Goal: Task Accomplishment & Management: Use online tool/utility

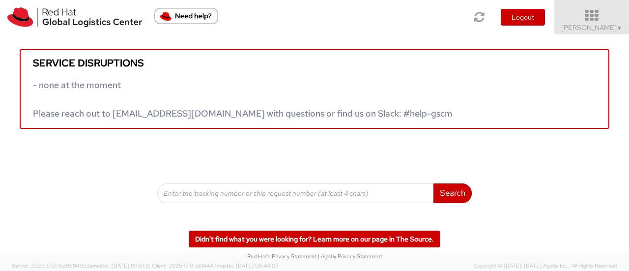
click at [595, 33] on link "Sharvari Gholap ▼" at bounding box center [591, 17] width 75 height 34
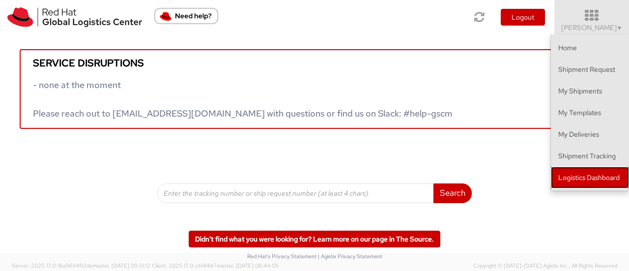
click at [604, 173] on link "Logistics Dashboard" at bounding box center [590, 178] width 78 height 22
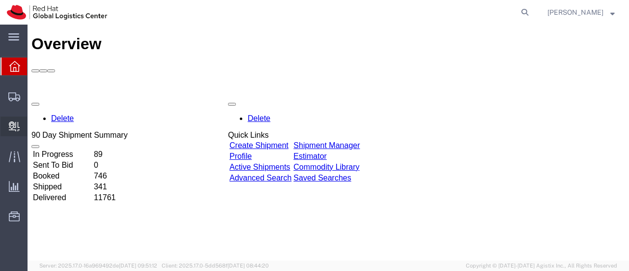
click at [0, 0] on span "Create Delivery" at bounding box center [0, 0] width 0 height 0
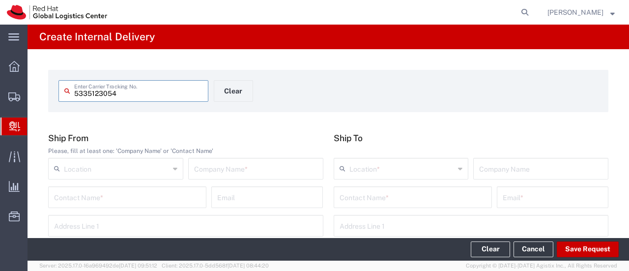
type input "5335123054"
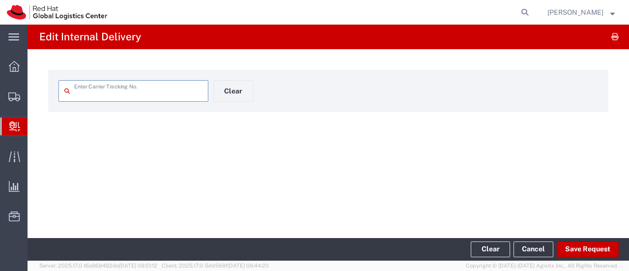
type input "5335123054"
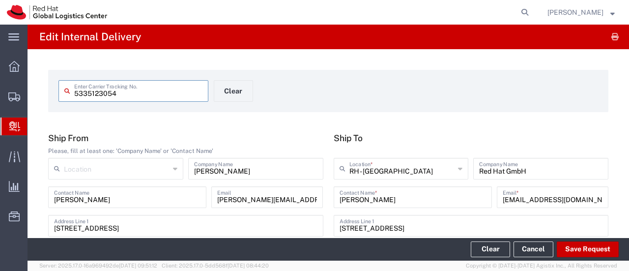
type input "Your Packaging"
type input "Domestic Express"
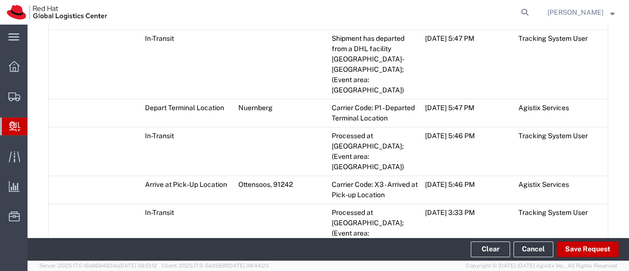
scroll to position [983, 0]
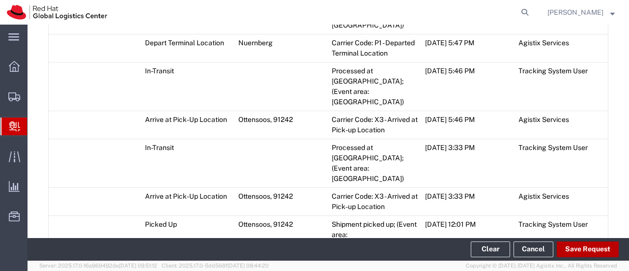
click at [573, 251] on button "Save Request" at bounding box center [588, 249] width 62 height 16
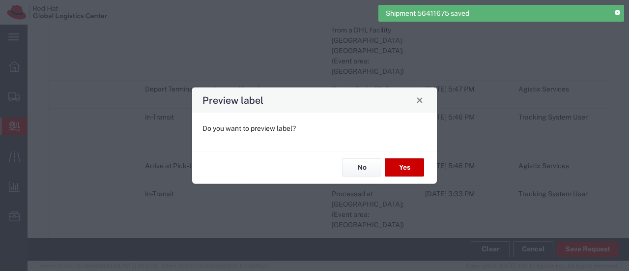
scroll to position [1001, 0]
type input "Your Packaging"
type input "Domestic Express"
click at [376, 166] on button "No" at bounding box center [361, 167] width 39 height 18
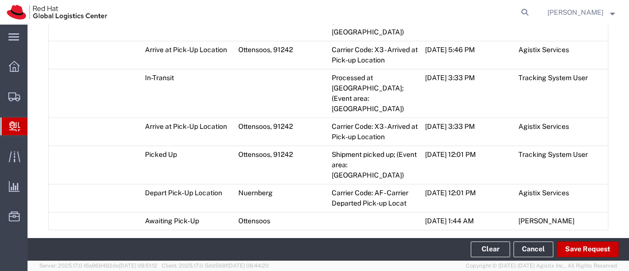
scroll to position [1185, 0]
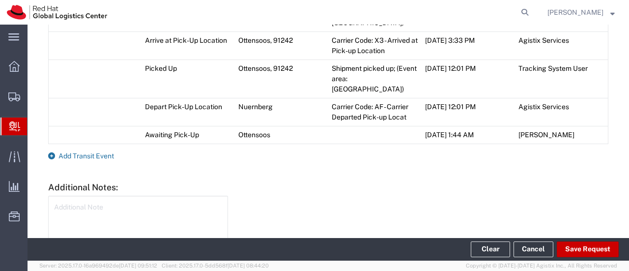
click at [102, 152] on span "Add Transit Event" at bounding box center [86, 156] width 56 height 8
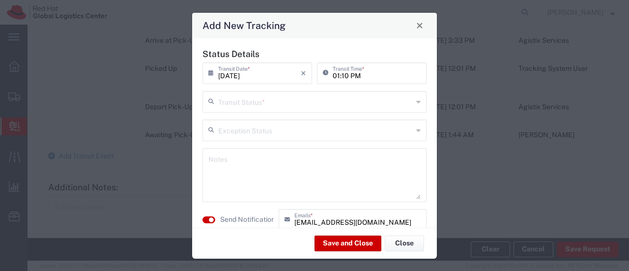
click at [250, 100] on input "text" at bounding box center [315, 100] width 195 height 17
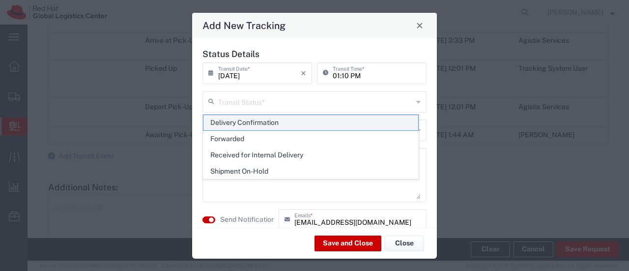
click at [252, 119] on span "Delivery Confirmation" at bounding box center [310, 122] width 215 height 15
type input "Delivery Confirmation"
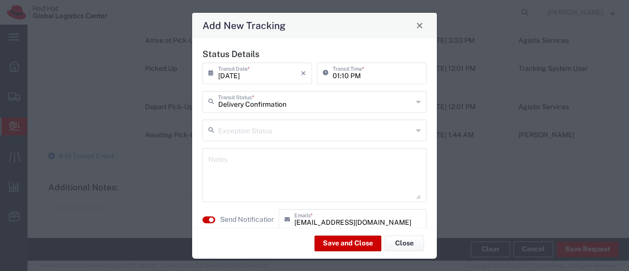
click at [238, 155] on textarea at bounding box center [314, 175] width 212 height 48
type textarea "E"
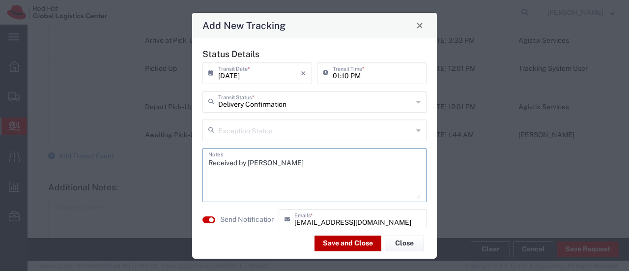
type textarea "Received by Sharvari Gholap"
click at [355, 247] on button "Save and Close" at bounding box center [348, 243] width 67 height 16
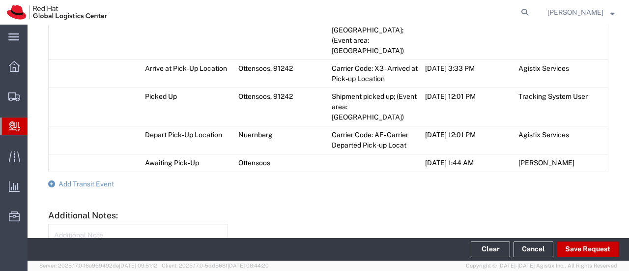
scroll to position [1213, 0]
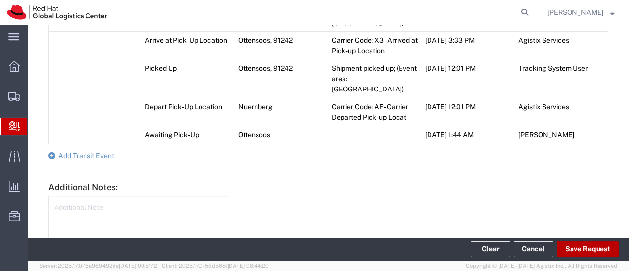
click at [574, 245] on button "Save Request" at bounding box center [588, 249] width 62 height 16
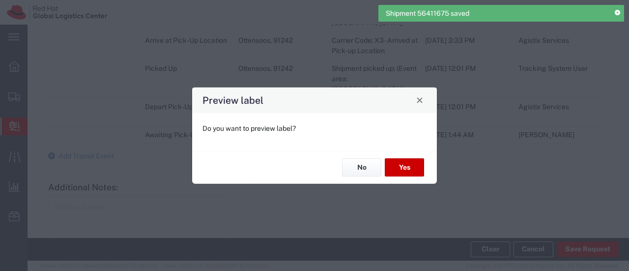
type input "Your Packaging"
type input "Domestic Express"
click at [363, 167] on button "No" at bounding box center [361, 167] width 39 height 18
